Goal: Task Accomplishment & Management: Complete application form

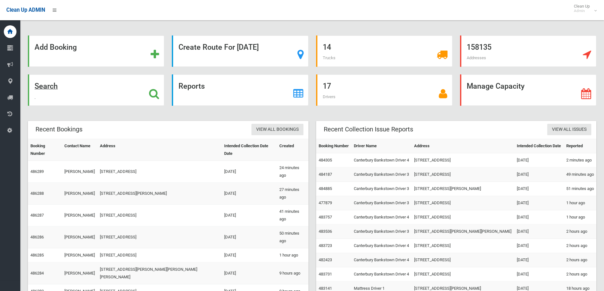
click at [48, 86] on strong "Search" at bounding box center [46, 86] width 23 height 9
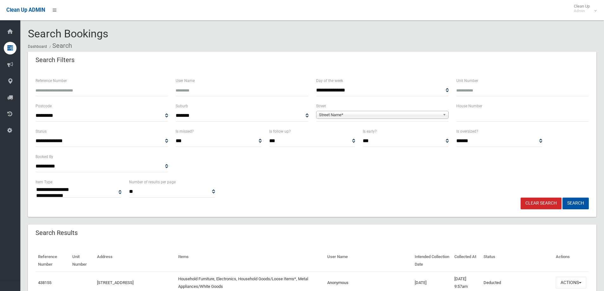
select select
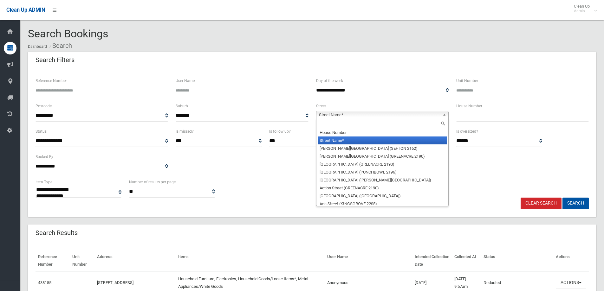
click at [339, 116] on span "Street Name*" at bounding box center [379, 115] width 121 height 8
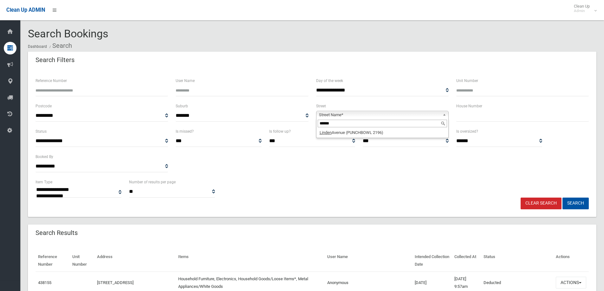
click at [362, 127] on input "******" at bounding box center [382, 124] width 129 height 8
type input "******"
click at [362, 132] on li "Linden Avenue (PUNCHBOWL 2196)" at bounding box center [382, 133] width 129 height 8
click at [490, 118] on input "text" at bounding box center [522, 116] width 132 height 12
type input "**"
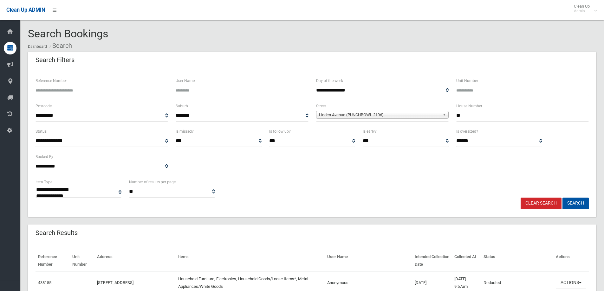
click at [562, 198] on button "Search" at bounding box center [575, 204] width 26 height 12
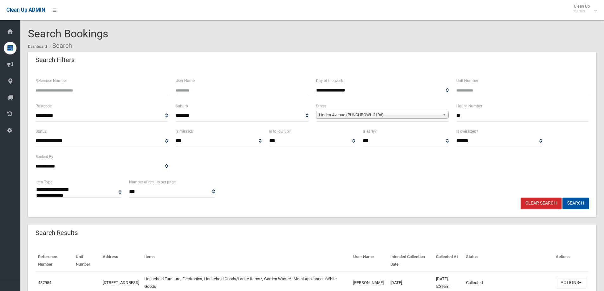
select select
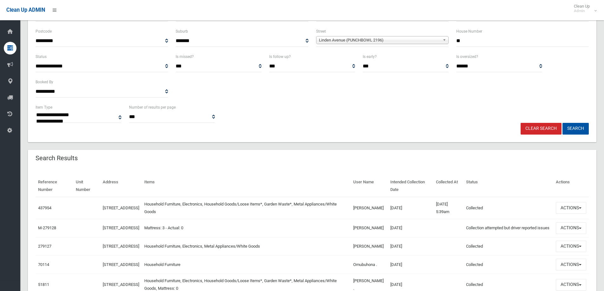
scroll to position [95, 0]
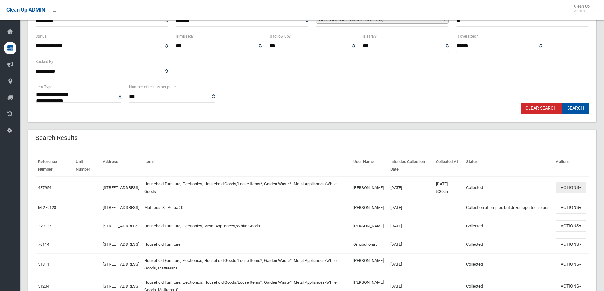
click at [561, 187] on button "Actions" at bounding box center [570, 188] width 30 height 12
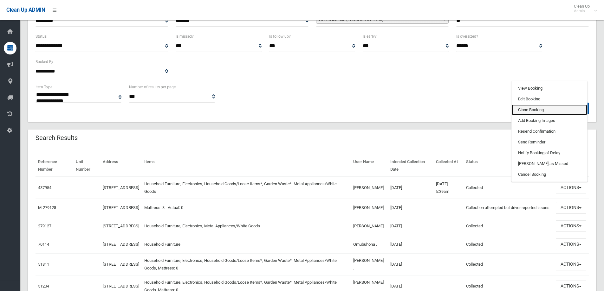
click at [536, 109] on link "Clone Booking" at bounding box center [548, 110] width 75 height 11
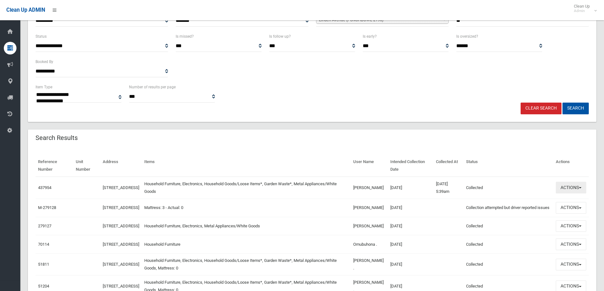
click at [559, 188] on button "Actions" at bounding box center [570, 188] width 30 height 12
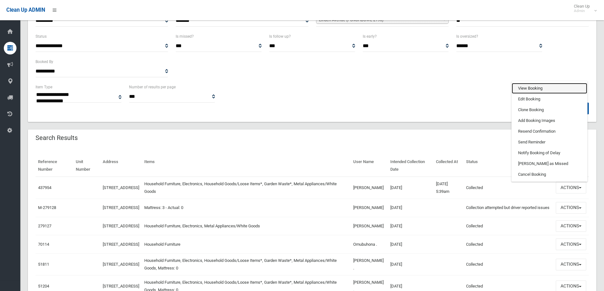
click at [538, 89] on link "View Booking" at bounding box center [548, 88] width 75 height 11
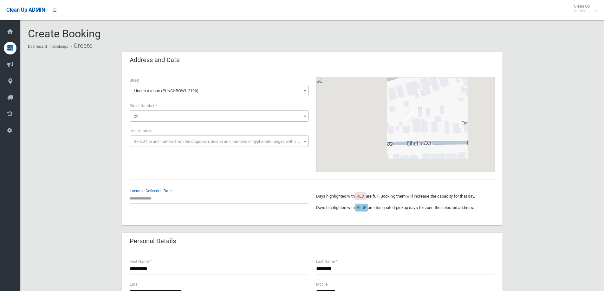
click at [139, 203] on input "text" at bounding box center [219, 199] width 179 height 12
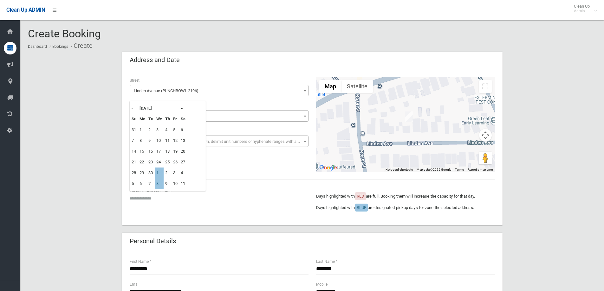
click at [158, 175] on td "1" at bounding box center [159, 173] width 9 height 11
type input "**********"
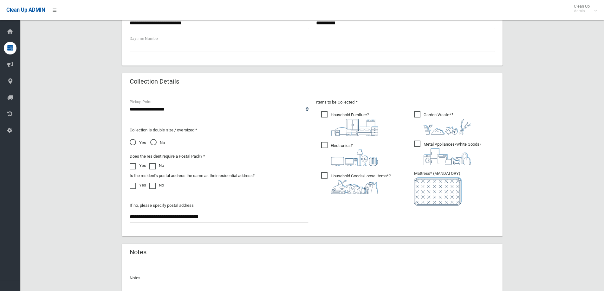
scroll to position [285, 0]
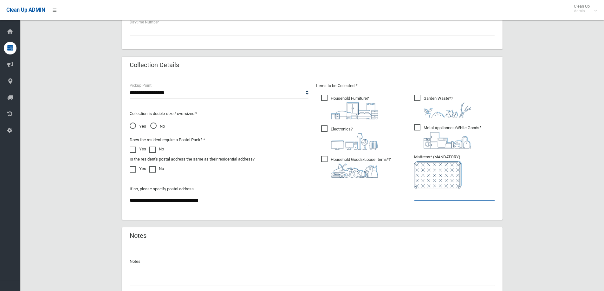
click at [452, 196] on input "text" at bounding box center [454, 195] width 81 height 12
drag, startPoint x: 427, startPoint y: 195, endPoint x: 382, endPoint y: 191, distance: 44.5
click at [382, 191] on div "Items to be Collected * Household Furniture ? *" at bounding box center [405, 145] width 186 height 127
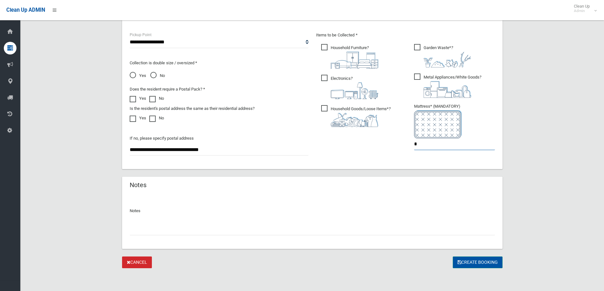
type input "*"
click at [460, 264] on button "Create Booking" at bounding box center [477, 263] width 50 height 12
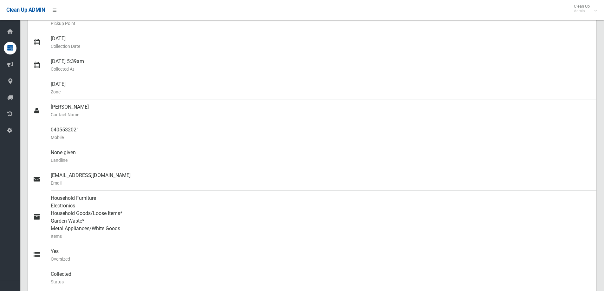
scroll to position [32, 0]
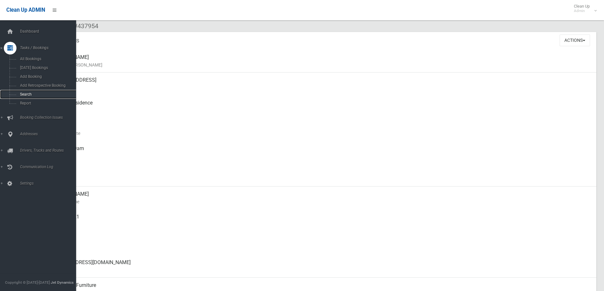
click at [30, 96] on span "Search" at bounding box center [46, 94] width 57 height 4
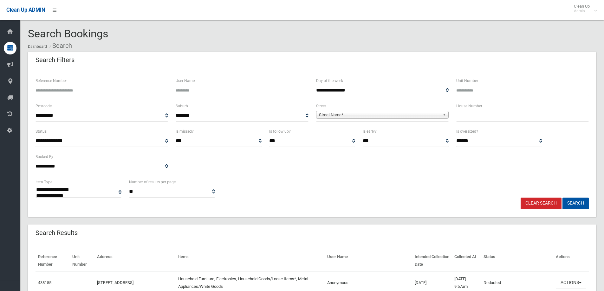
select select
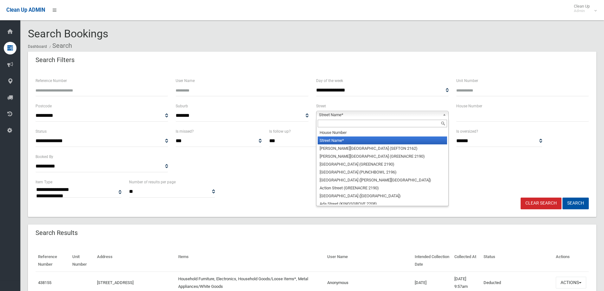
click at [352, 116] on span "Street Name*" at bounding box center [379, 115] width 121 height 8
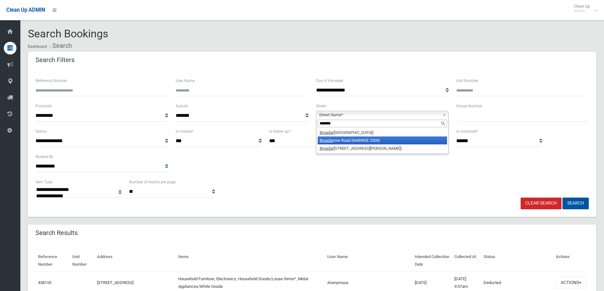
type input "*******"
click at [345, 140] on li "Broadar row Road (NARWEE 2209)" at bounding box center [382, 141] width 129 height 8
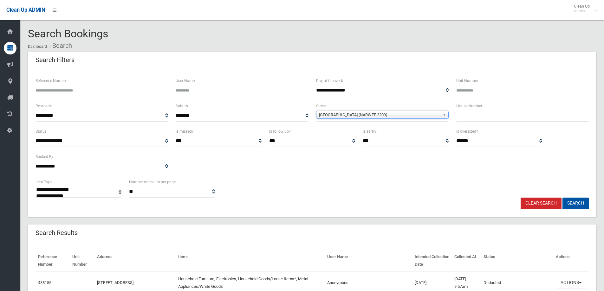
click at [470, 117] on input "text" at bounding box center [522, 116] width 132 height 12
type input "***"
click at [576, 203] on button "Search" at bounding box center [575, 204] width 26 height 12
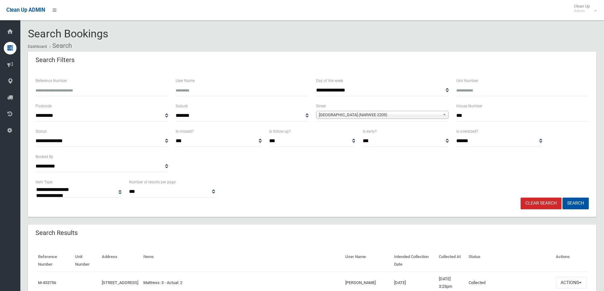
select select
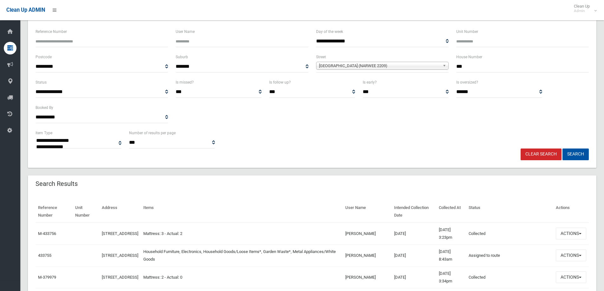
scroll to position [63, 0]
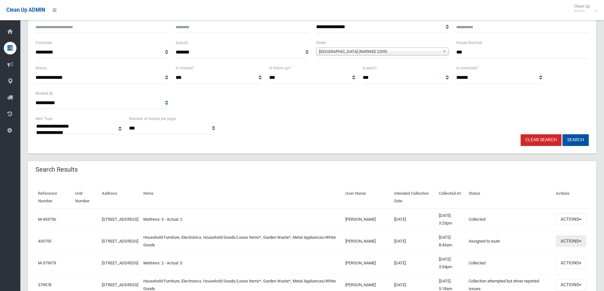
click at [574, 241] on button "Actions" at bounding box center [570, 241] width 30 height 12
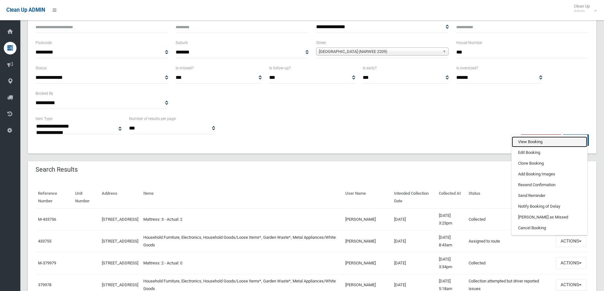
click at [543, 144] on link "View Booking" at bounding box center [548, 142] width 75 height 11
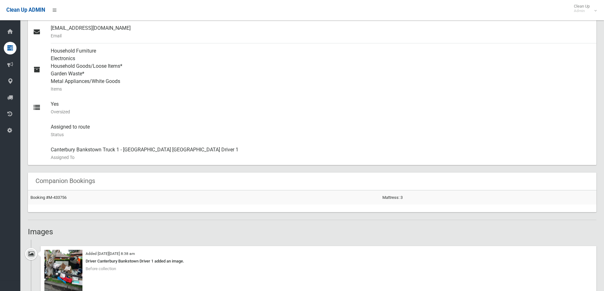
scroll to position [317, 0]
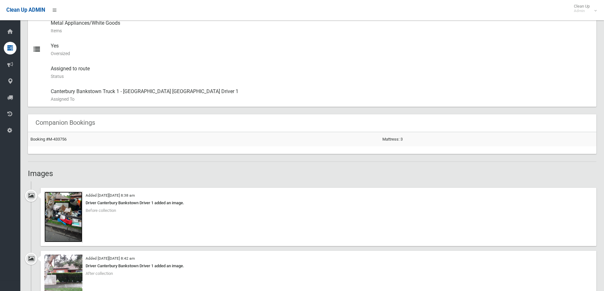
click at [66, 217] on img at bounding box center [63, 217] width 38 height 51
